Goal: Find specific page/section: Find specific page/section

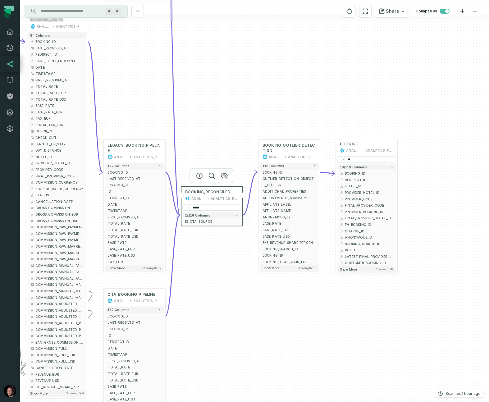
scroll to position [1, 0]
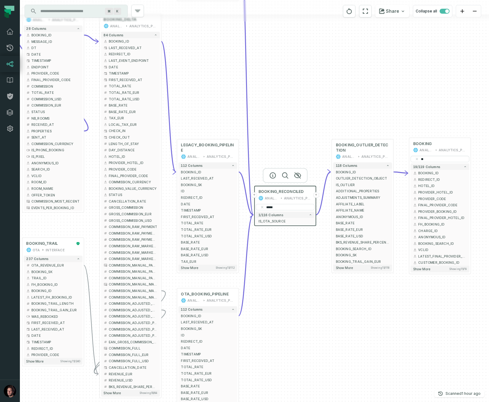
drag, startPoint x: 215, startPoint y: 306, endPoint x: 314, endPoint y: 304, distance: 98.8
click at [314, 304] on div "+ BOOKING_TRAIL OTA INTERFACE + 237 columns + OTA_REVENUE_EUR + + BOOKING_SK + …" at bounding box center [254, 201] width 469 height 402
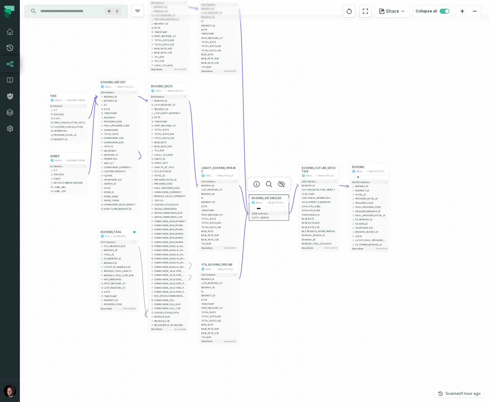
drag, startPoint x: 233, startPoint y: 109, endPoint x: 229, endPoint y: 125, distance: 16.1
click at [230, 123] on div "+ BOOKING_TRAIL OTA INTERFACE + 237 columns + OTA_REVENUE_EUR + + BOOKING_SK + …" at bounding box center [254, 201] width 469 height 402
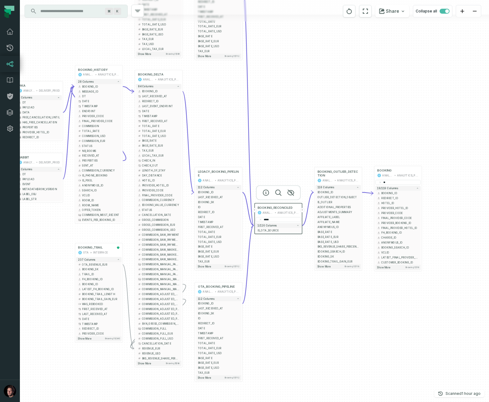
drag, startPoint x: 291, startPoint y: 144, endPoint x: 282, endPoint y: 145, distance: 9.1
click at [282, 145] on div "+ BOOKING_TRAIL OTA INTERFACE + 237 columns + OTA_REVENUE_EUR + + BOOKING_SK + …" at bounding box center [254, 201] width 469 height 402
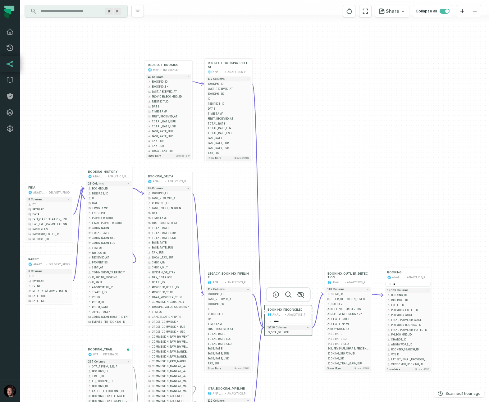
drag, startPoint x: 214, startPoint y: 123, endPoint x: 219, endPoint y: 226, distance: 102.9
click at [219, 226] on div "+ BOOKING_TRAIL OTA INTERFACE + 237 columns + OTA_REVENUE_EUR + + BOOKING_SK + …" at bounding box center [254, 201] width 469 height 402
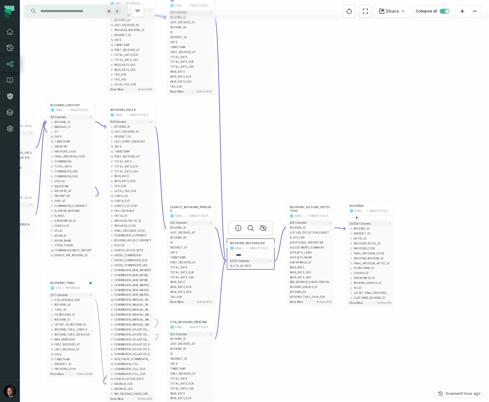
drag, startPoint x: 233, startPoint y: 217, endPoint x: 190, endPoint y: 152, distance: 78.3
click at [195, 151] on div "+ BOOKING_TRAIL OTA INTERFACE + 237 columns + OTA_REVENUE_EUR + + BOOKING_SK + …" at bounding box center [254, 201] width 469 height 402
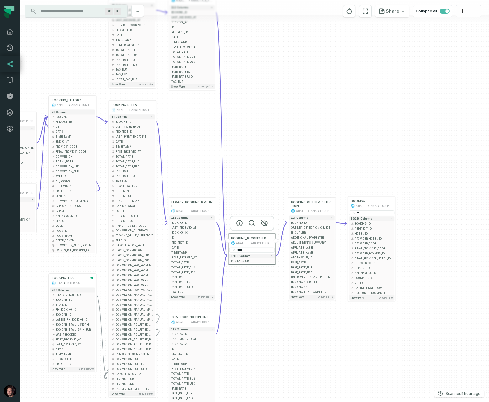
click at [188, 168] on div "+ BOOKING_TRAIL OTA INTERFACE + 237 columns + OTA_REVENUE_EUR + + BOOKING_SK + …" at bounding box center [254, 201] width 469 height 402
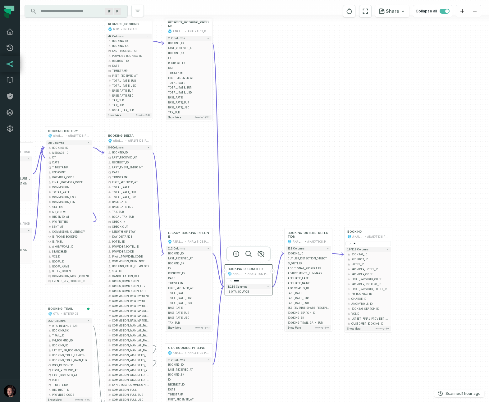
drag, startPoint x: 285, startPoint y: 149, endPoint x: 281, endPoint y: 180, distance: 30.9
click at [281, 180] on div "+ BOOKING_TRAIL OTA INTERFACE + 237 columns + OTA_REVENUE_EUR + + BOOKING_SK + …" at bounding box center [254, 201] width 469 height 402
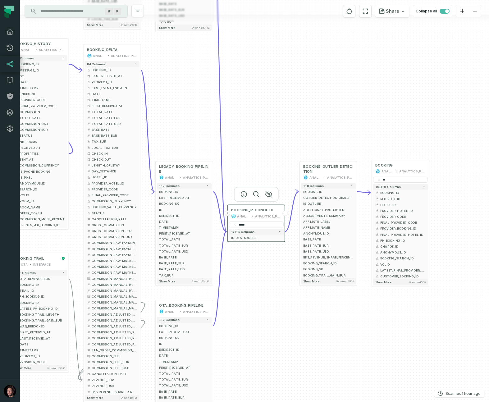
drag, startPoint x: 255, startPoint y: 357, endPoint x: 244, endPoint y: 292, distance: 65.5
click at [244, 292] on div "+ BOOKING_TRAIL OTA INTERFACE + 237 columns + OTA_REVENUE_EUR + + BOOKING_SK + …" at bounding box center [254, 201] width 469 height 402
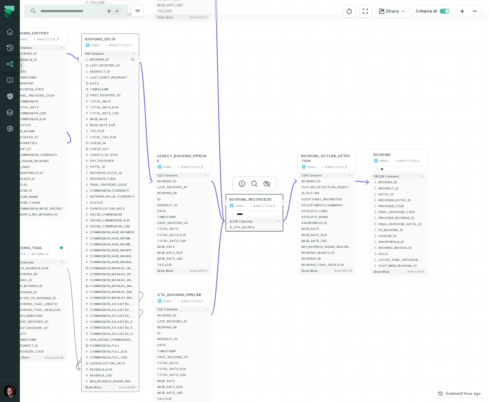
click at [139, 60] on button "+" at bounding box center [138, 59] width 5 height 5
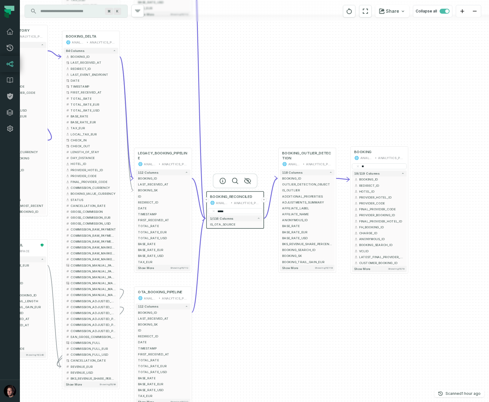
drag, startPoint x: 189, startPoint y: 81, endPoint x: 170, endPoint y: 78, distance: 19.5
click at [170, 78] on div "+ BOOKING_TRAIL OTA INTERFACE + 237 columns + OTA_REVENUE_EUR + + BOOKING_SK + …" at bounding box center [254, 201] width 469 height 402
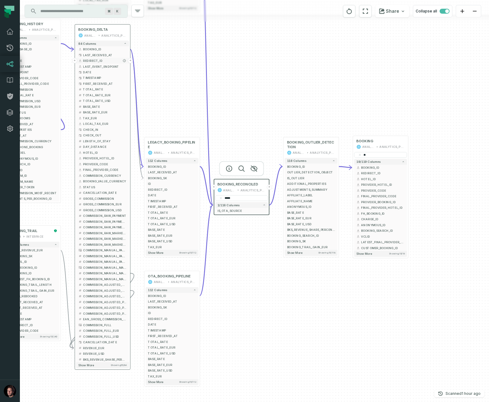
click at [131, 62] on button "+" at bounding box center [130, 60] width 5 height 5
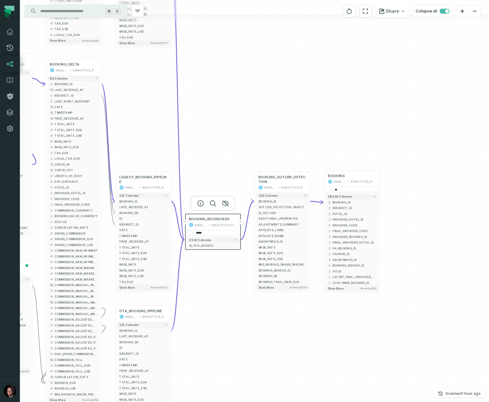
drag, startPoint x: 161, startPoint y: 66, endPoint x: 130, endPoint y: 108, distance: 52.3
click at [131, 107] on div "+ BOOKING_TRAIL OTA INTERFACE + 237 columns + OTA_REVENUE_EUR + + BOOKING_SK + …" at bounding box center [254, 201] width 469 height 402
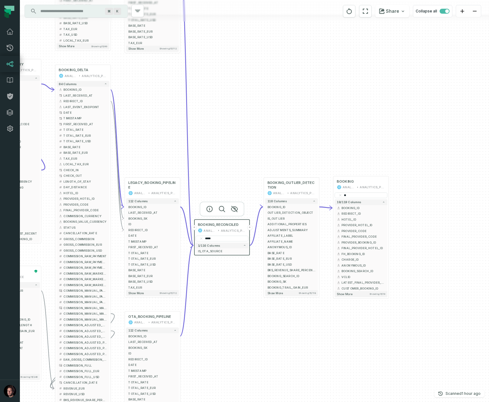
drag, startPoint x: 134, startPoint y: 100, endPoint x: 145, endPoint y: 103, distance: 11.5
click at [148, 101] on div "+ BOOKING_TRAIL OTA INTERFACE + 237 columns + OTA_REVENUE_EUR + + BOOKING_SK + …" at bounding box center [254, 201] width 469 height 402
